Goal: Task Accomplishment & Management: Complete application form

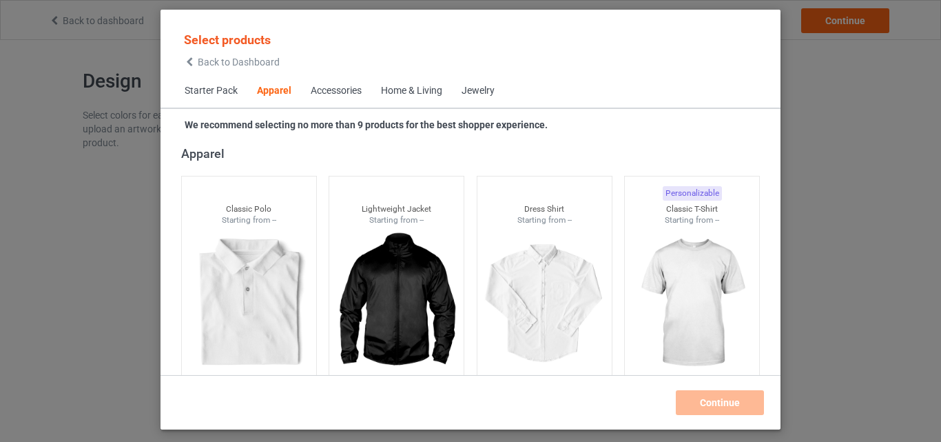
click at [404, 85] on div "Home & Living" at bounding box center [411, 91] width 61 height 14
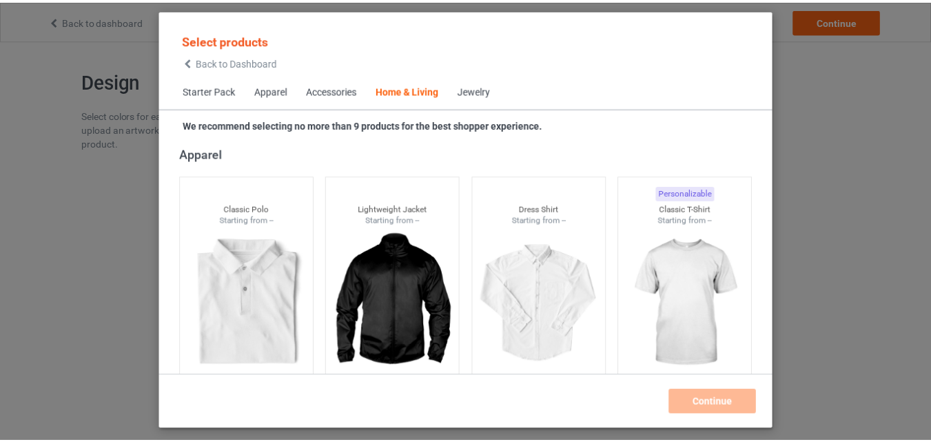
scroll to position [6214, 0]
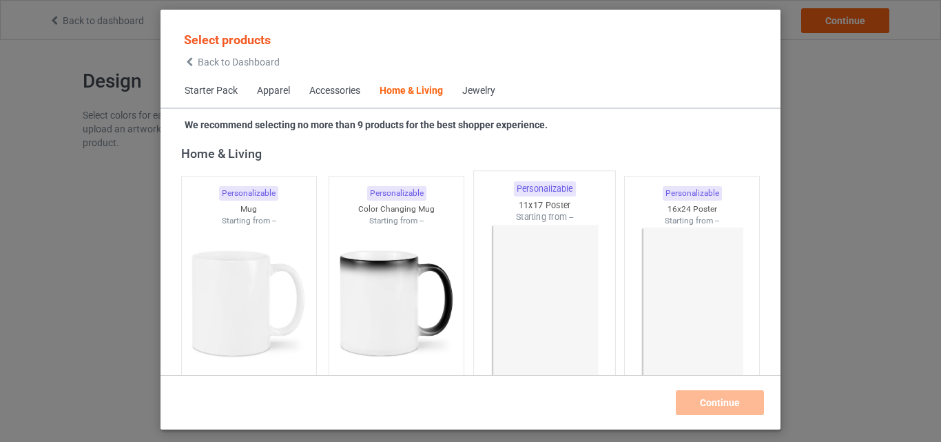
click at [573, 243] on img at bounding box center [545, 304] width 130 height 162
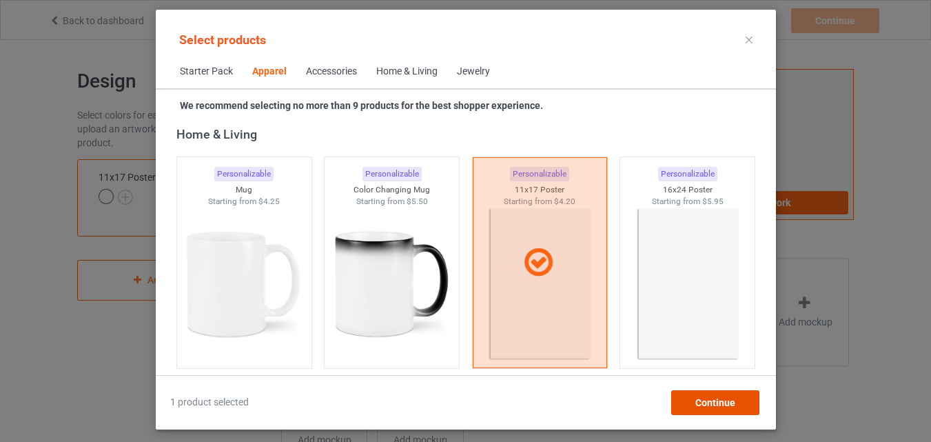
click at [699, 400] on span "Continue" at bounding box center [715, 402] width 40 height 11
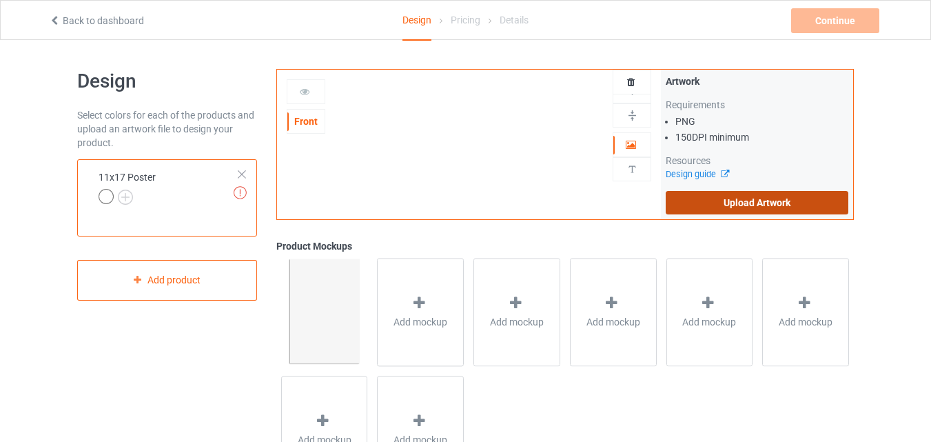
click at [759, 193] on label "Upload Artwork" at bounding box center [757, 202] width 183 height 23
click at [0, 0] on input "Upload Artwork" at bounding box center [0, 0] width 0 height 0
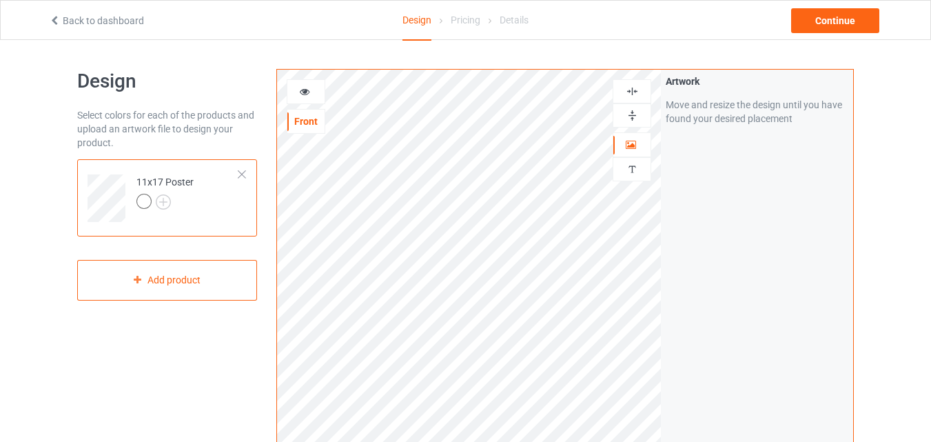
click at [636, 117] on img at bounding box center [632, 115] width 13 height 13
click at [635, 116] on img at bounding box center [632, 115] width 13 height 13
drag, startPoint x: 635, startPoint y: 116, endPoint x: 635, endPoint y: 88, distance: 28.3
click at [635, 111] on img at bounding box center [632, 115] width 13 height 13
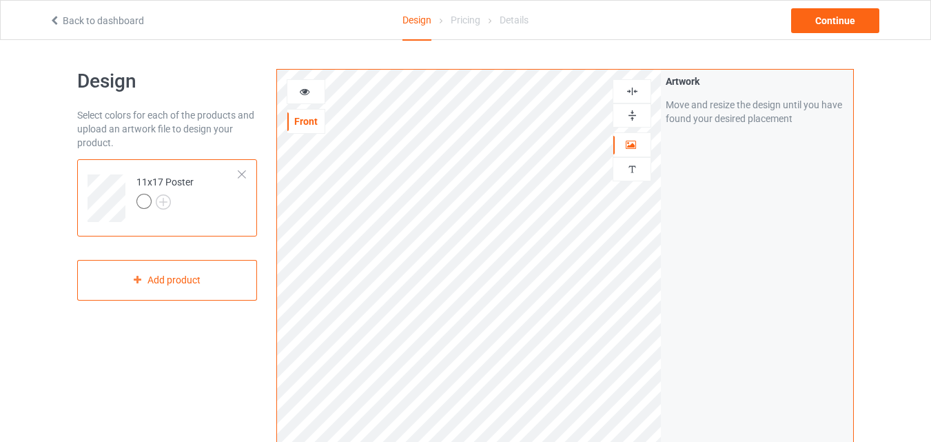
click at [635, 87] on img at bounding box center [632, 91] width 13 height 13
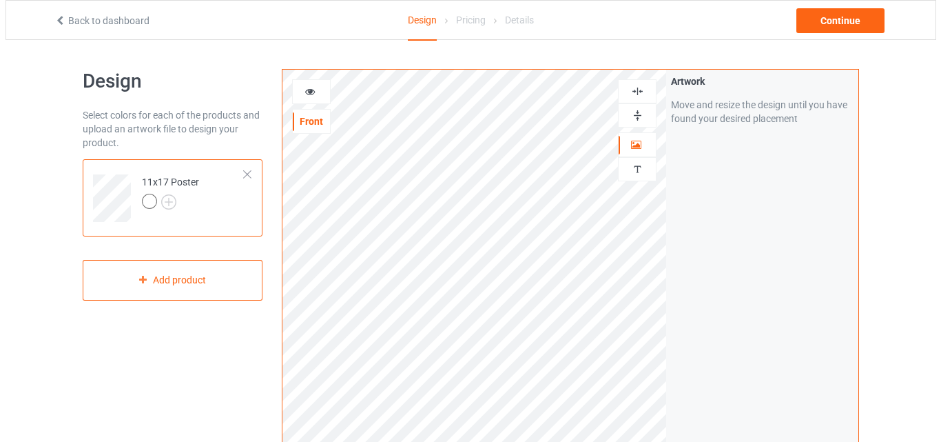
scroll to position [451, 0]
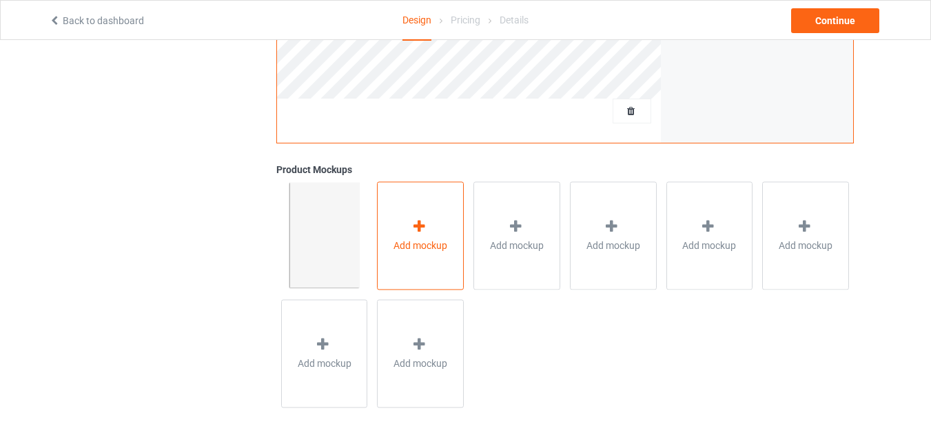
click at [438, 243] on span "Add mockup" at bounding box center [420, 245] width 54 height 14
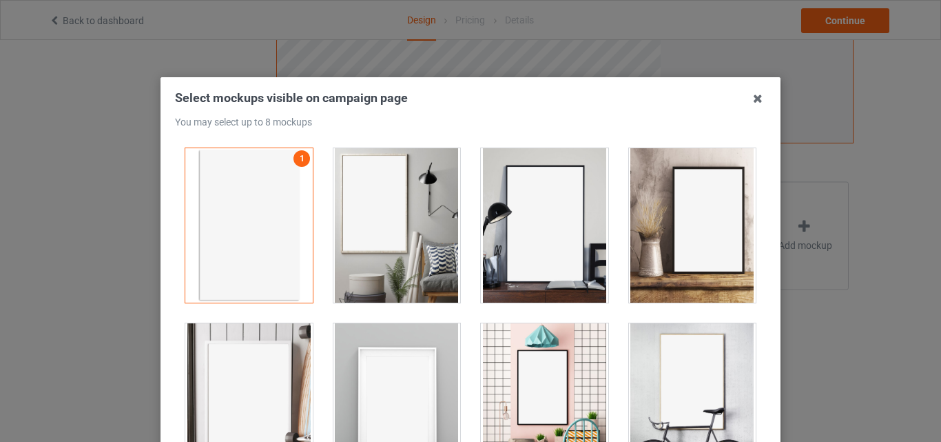
click at [431, 212] on div at bounding box center [396, 225] width 127 height 154
click at [537, 195] on div at bounding box center [544, 225] width 127 height 154
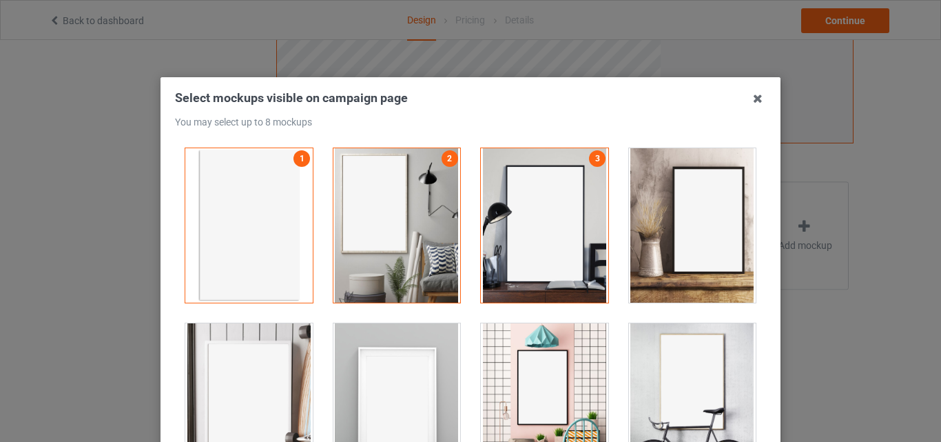
drag, startPoint x: 638, startPoint y: 198, endPoint x: 645, endPoint y: 215, distance: 17.9
click at [638, 200] on div at bounding box center [692, 225] width 127 height 154
drag, startPoint x: 678, startPoint y: 358, endPoint x: 608, endPoint y: 372, distance: 71.1
click at [662, 365] on div at bounding box center [692, 400] width 127 height 154
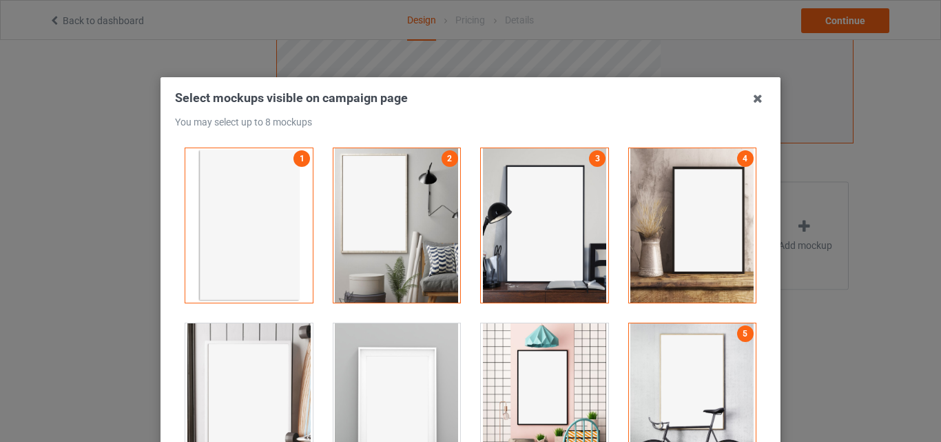
click at [533, 376] on div at bounding box center [544, 400] width 127 height 154
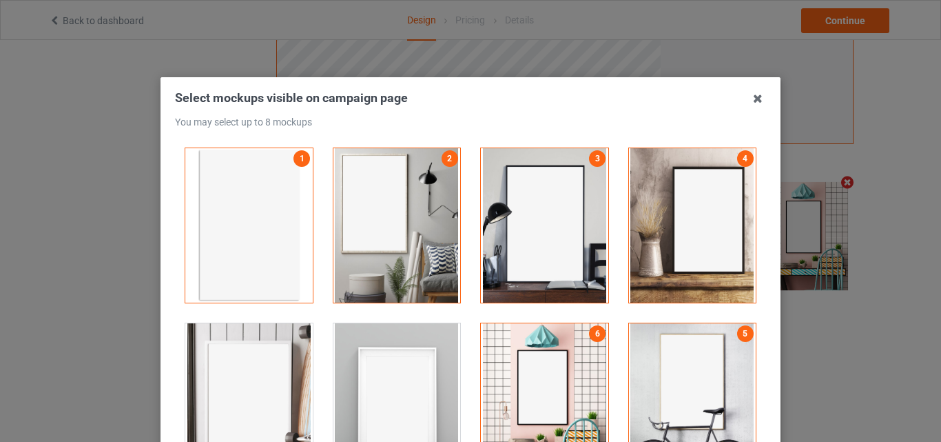
scroll to position [451, 0]
click at [303, 382] on div at bounding box center [248, 400] width 127 height 154
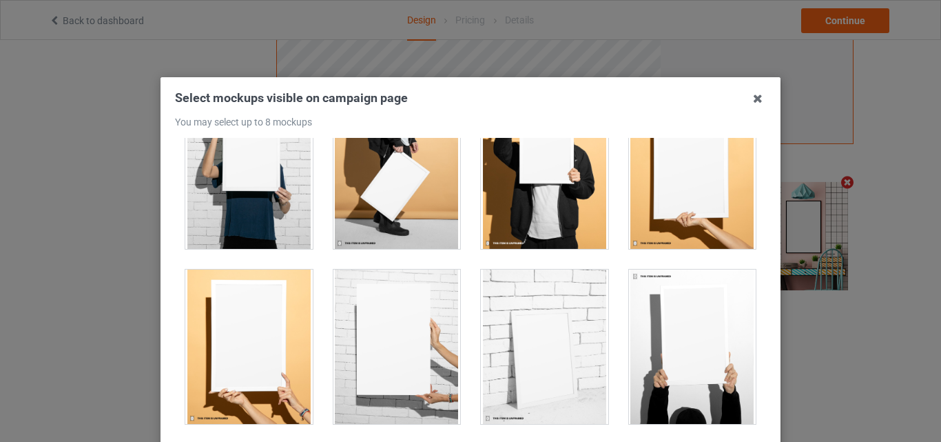
scroll to position [1572, 0]
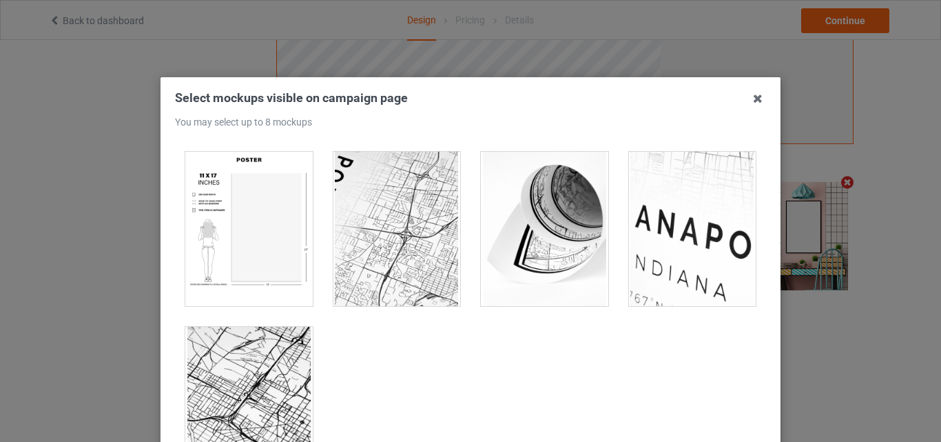
click at [278, 255] on div at bounding box center [248, 229] width 127 height 154
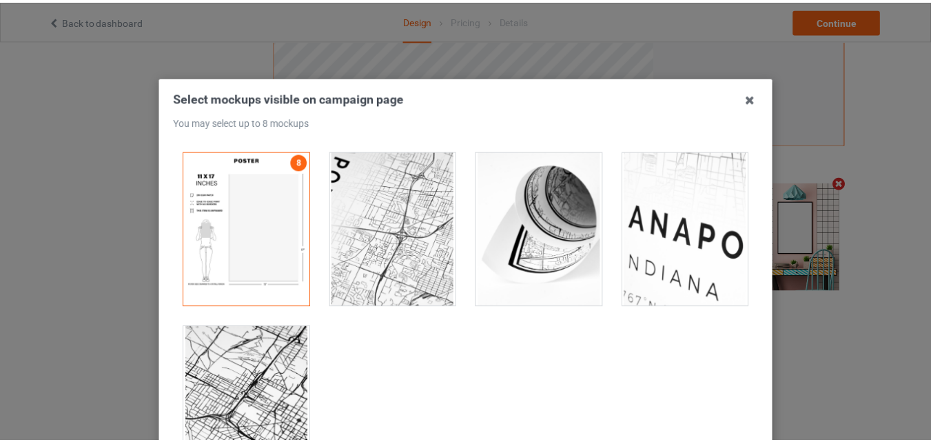
scroll to position [189, 0]
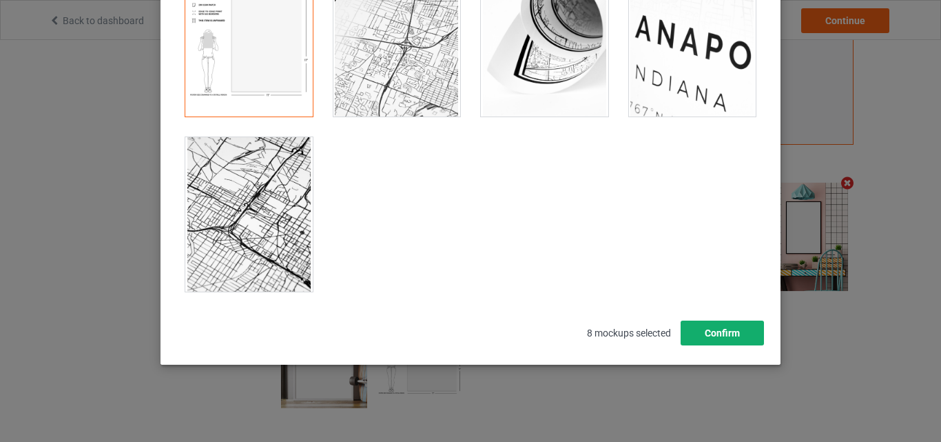
click at [704, 325] on button "Confirm" at bounding box center [722, 332] width 83 height 25
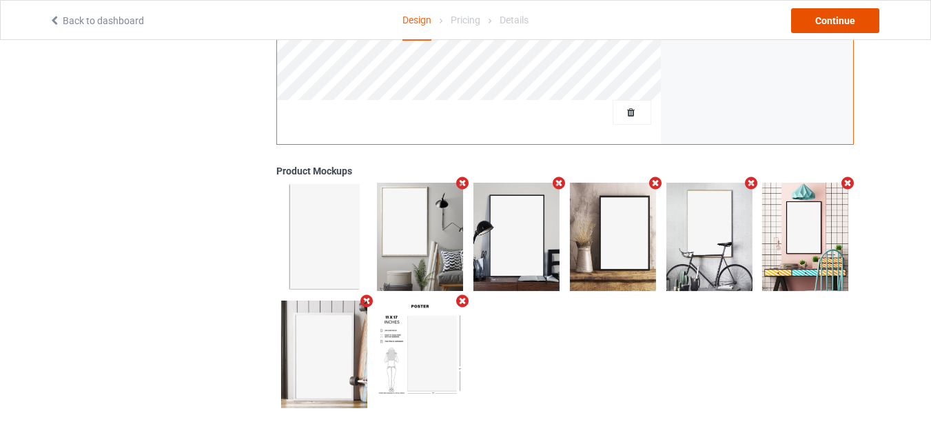
click at [829, 21] on div "Continue" at bounding box center [835, 20] width 88 height 25
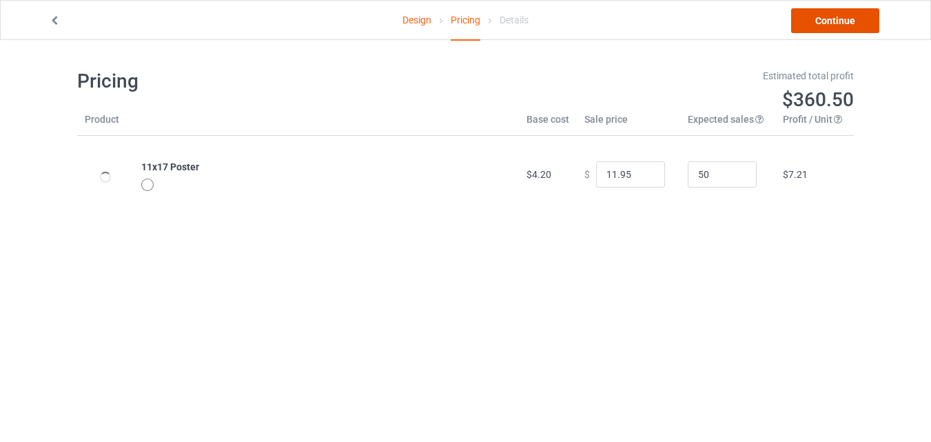
click at [829, 21] on link "Continue" at bounding box center [835, 20] width 88 height 25
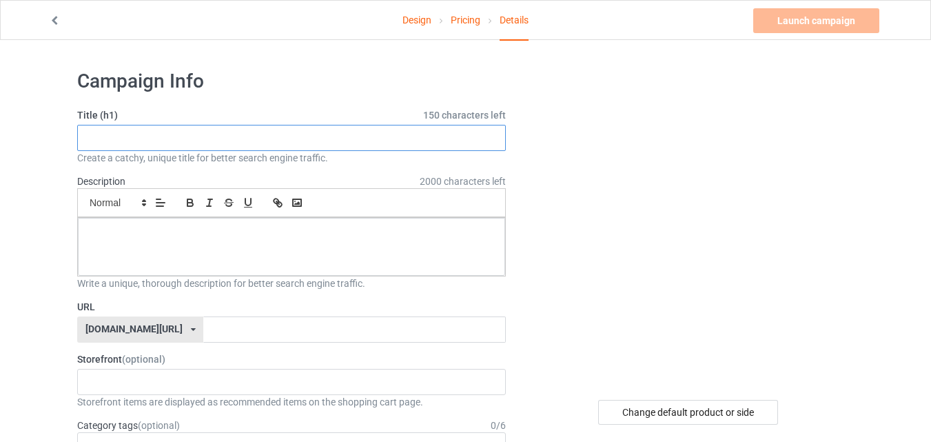
click at [395, 147] on input "text" at bounding box center [291, 138] width 429 height 26
paste input "Sitting on Toilet Reading Newspaper,"
type input "Sitting on Toilet Reading Newspaper,"
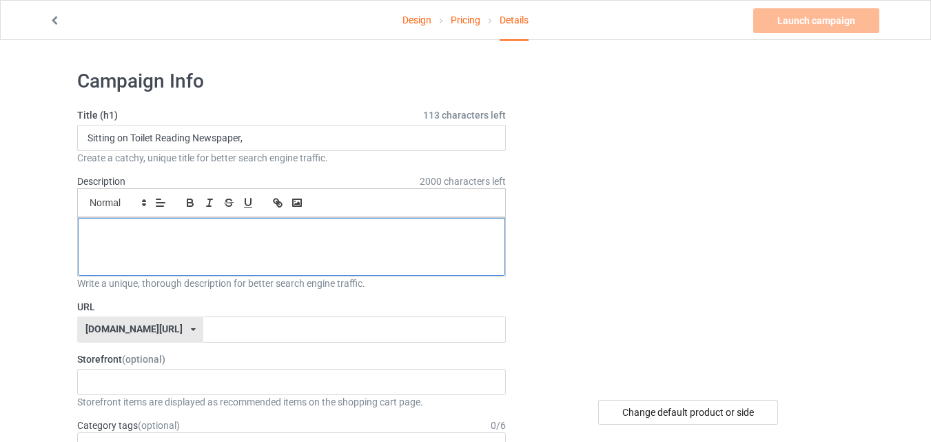
click at [318, 244] on div at bounding box center [291, 247] width 427 height 58
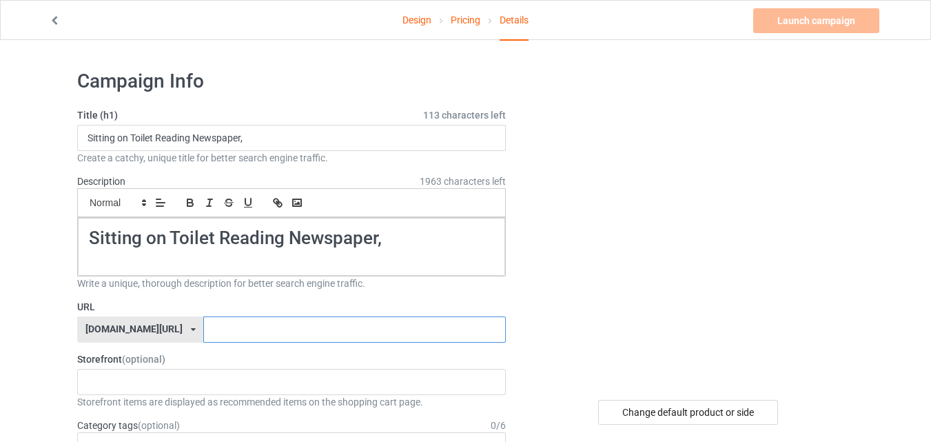
click at [226, 322] on input "text" at bounding box center [354, 329] width 302 height 26
paste input "Sitting on Toilet Reading Newspaper,"
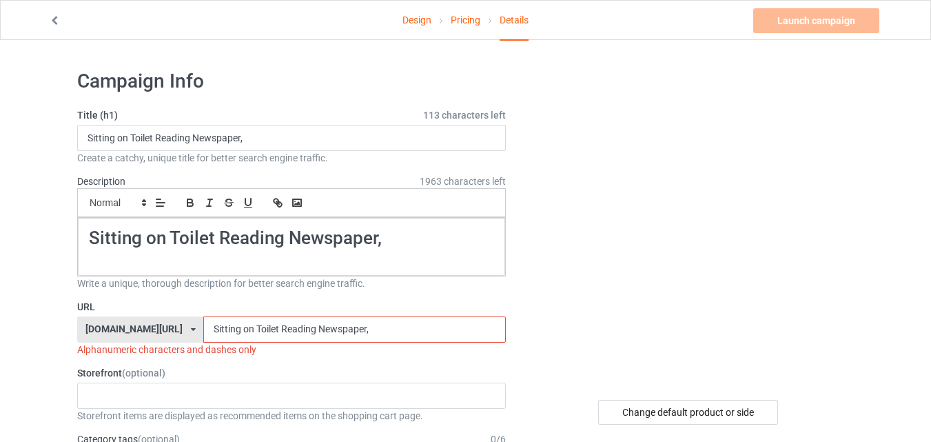
type input "Sitting on Toilet Reading Newspaper,"
click at [86, 129] on input "Sitting on Toilet Reading Newspaper," at bounding box center [291, 138] width 429 height 26
paste input "Basset Bleu de Gascogne"
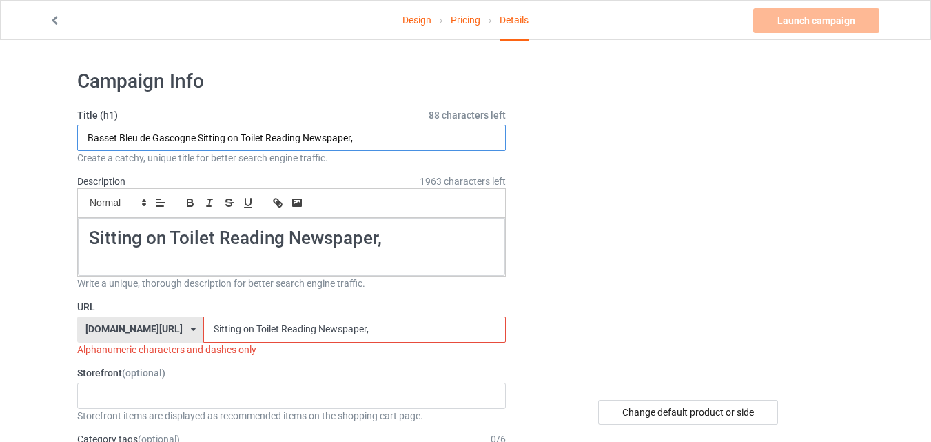
drag, startPoint x: 153, startPoint y: 134, endPoint x: 122, endPoint y: 135, distance: 31.0
click at [122, 135] on input "Basset Bleu de Gascogne Sitting on Toilet Reading Newspaper," at bounding box center [291, 138] width 429 height 26
click at [125, 138] on input "Basset Gascogne Sitting on Toilet Reading Newspaper," at bounding box center [291, 138] width 429 height 26
click at [163, 135] on input "Basset Gascogne Sitting on Toilet Reading Newspaper," at bounding box center [291, 138] width 429 height 26
click at [164, 136] on input "Basset Gascogne Sitting on Toilet Reading Newspaper," at bounding box center [291, 138] width 429 height 26
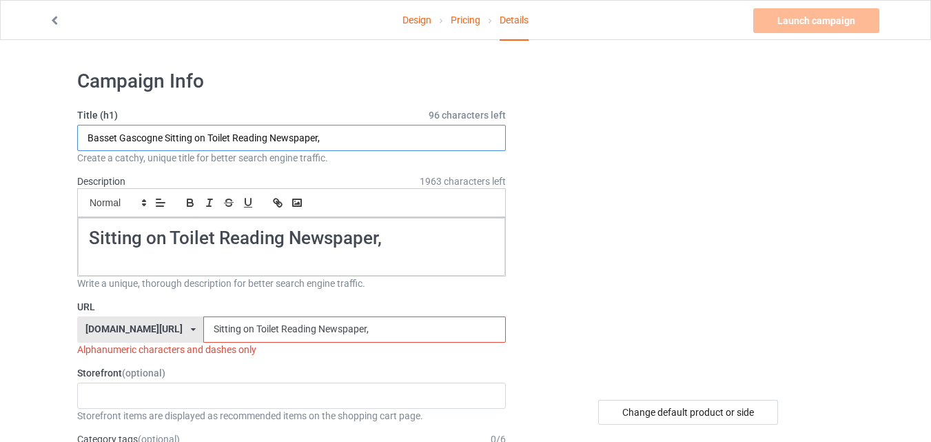
click at [164, 136] on input "Basset Gascogne Sitting on Toilet Reading Newspaper," at bounding box center [291, 138] width 429 height 26
type input "Basset Gascogne Sitting on Toilet Reading Newspaper,"
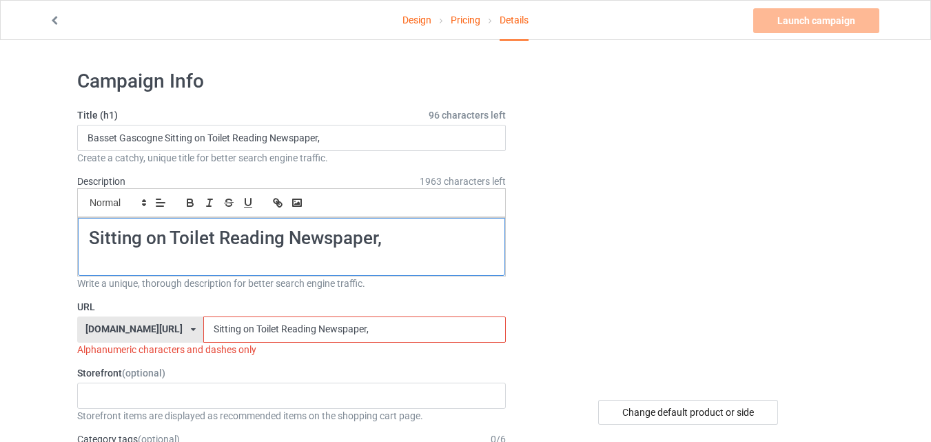
click at [186, 230] on h1 "Sitting on Toilet Reading Newspaper," at bounding box center [291, 238] width 405 height 23
click at [186, 229] on h1 "Sitting on Toilet Reading Newspaper," at bounding box center [291, 238] width 405 height 23
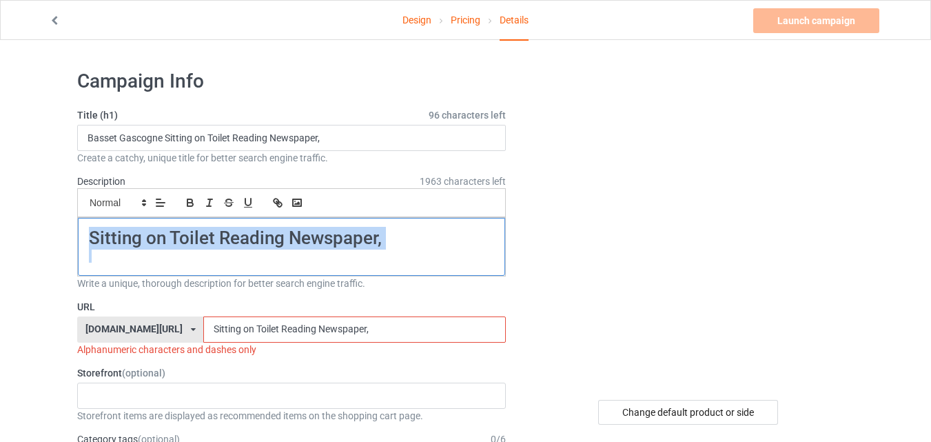
click at [186, 229] on h1 "Sitting on Toilet Reading Newspaper," at bounding box center [291, 238] width 405 height 23
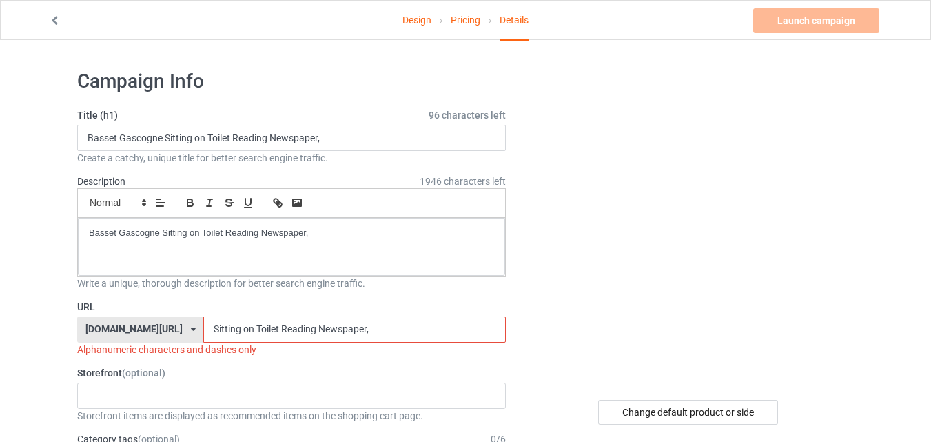
click at [212, 319] on input "Sitting on Toilet Reading Newspaper," at bounding box center [354, 329] width 302 height 26
paste input "Basset Gascogne Sitting on Toilet Reading Newspap"
click at [360, 322] on input "Basset Gascogne Sitting on Toilet Reading Newspap" at bounding box center [354, 329] width 302 height 26
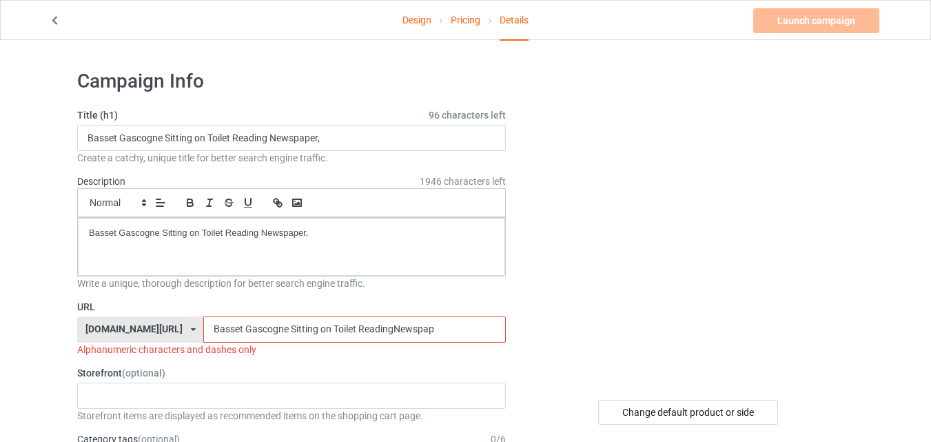
click at [323, 322] on input "Basset Gascogne Sitting on Toilet ReadingNewspap" at bounding box center [354, 329] width 302 height 26
click at [298, 324] on input "Basset Gascogne Sitting on ToiletReadingNewspap" at bounding box center [354, 329] width 302 height 26
click at [285, 324] on input "Basset Gascogne Sitting onToiletReadingNewspap" at bounding box center [354, 329] width 302 height 26
click at [254, 321] on input "Basset Gascogne SittingonToiletReadingNewspap" at bounding box center [354, 329] width 302 height 26
click at [209, 319] on input "Basset GascogneSittingonToiletReadingNewspap" at bounding box center [354, 329] width 302 height 26
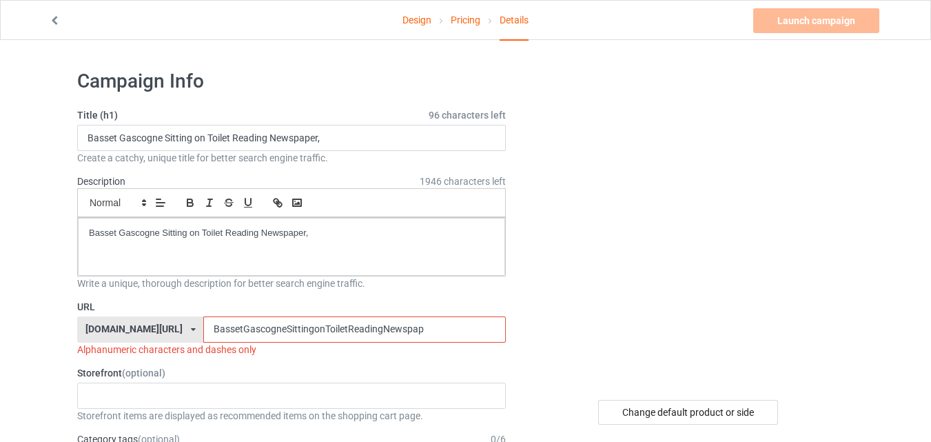
click at [422, 335] on input "BassetGascogneSittingonToiletReadingNewspap" at bounding box center [354, 329] width 302 height 26
click at [291, 322] on input "BassetGascogneSittingonToiletReadingNewspa" at bounding box center [354, 329] width 302 height 26
click at [366, 314] on div "URL [DOMAIN_NAME][URL] [DOMAIN_NAME][URL] 587d0d41cee36fd012c64a69 BassetGascog…" at bounding box center [291, 328] width 429 height 56
click at [378, 321] on input "BassetGascogneSittingooiletReadingNewspa" at bounding box center [354, 329] width 302 height 26
click at [378, 328] on input "BassetGascogneSittingooiletRe" at bounding box center [354, 329] width 302 height 26
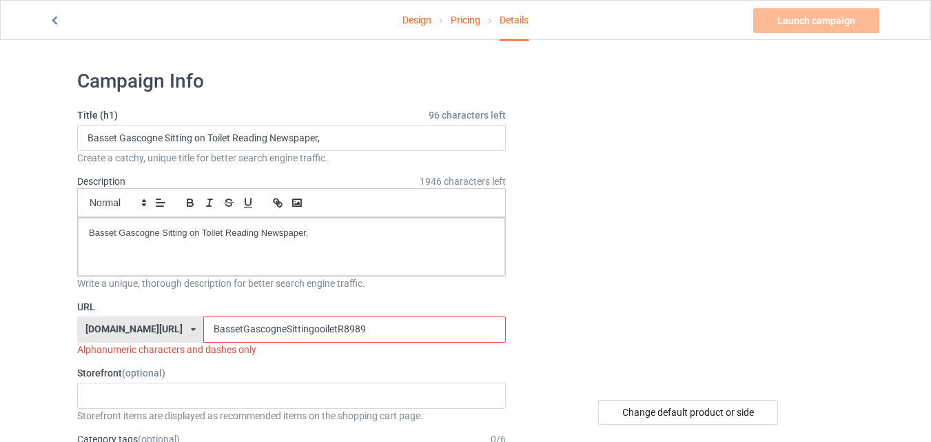
click at [203, 338] on input "BassetGascogneSittingooiletR8989" at bounding box center [354, 329] width 302 height 26
click at [203, 335] on input "BassetGascogneSittingooiletR8989" at bounding box center [354, 329] width 302 height 26
click at [203, 331] on input "BassetGascogneSittingooiletR8989" at bounding box center [354, 329] width 302 height 26
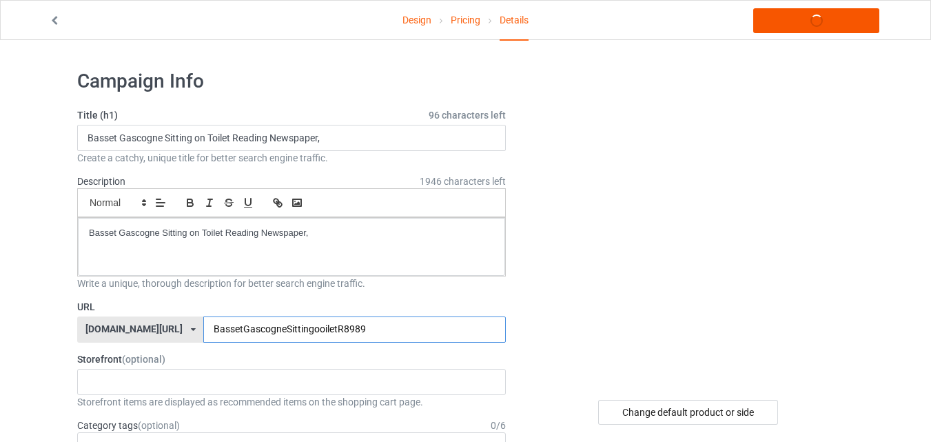
type input "BassetGascogneSittingooiletR8989"
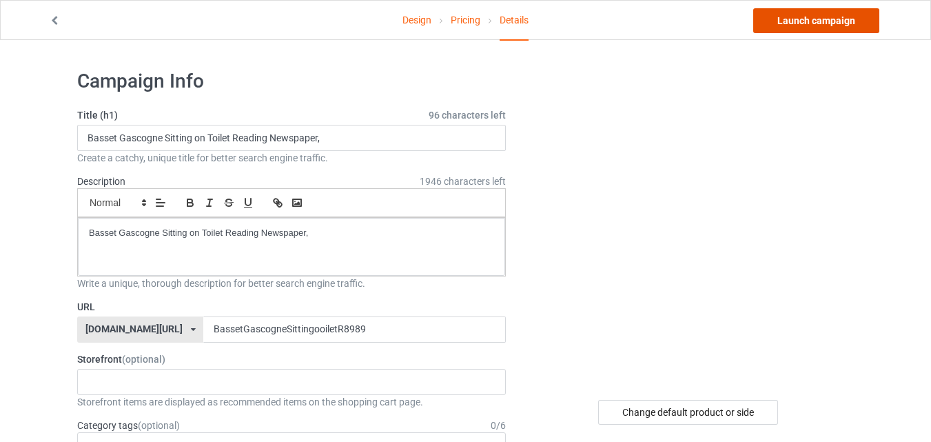
click at [812, 23] on link "Launch campaign" at bounding box center [816, 20] width 126 height 25
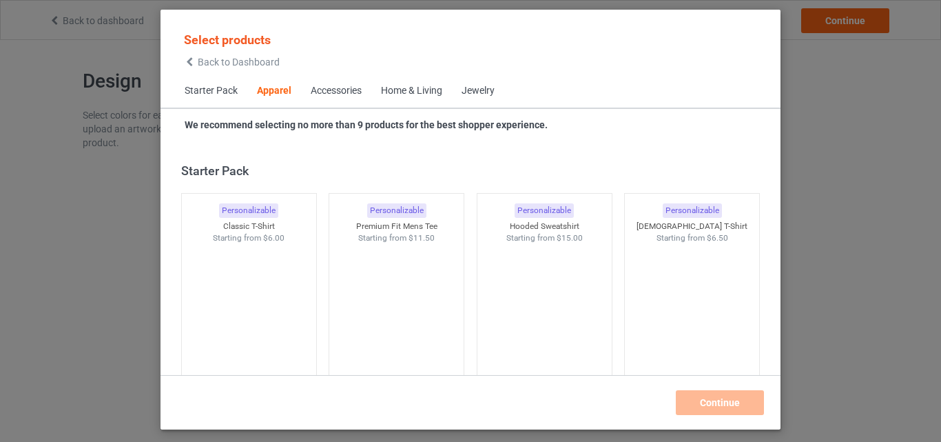
scroll to position [513, 0]
